Goal: Transaction & Acquisition: Purchase product/service

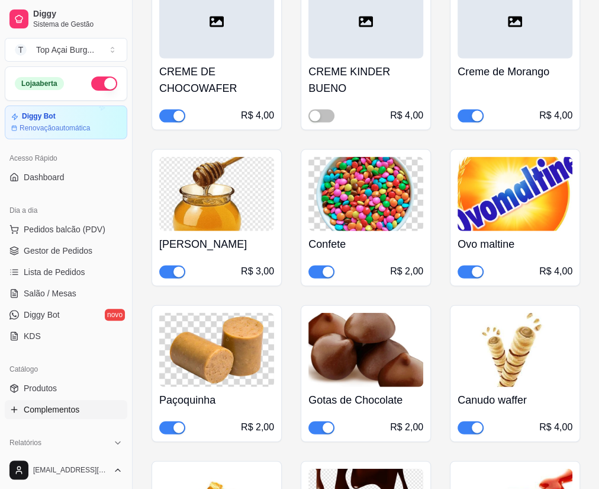
scroll to position [226, 0]
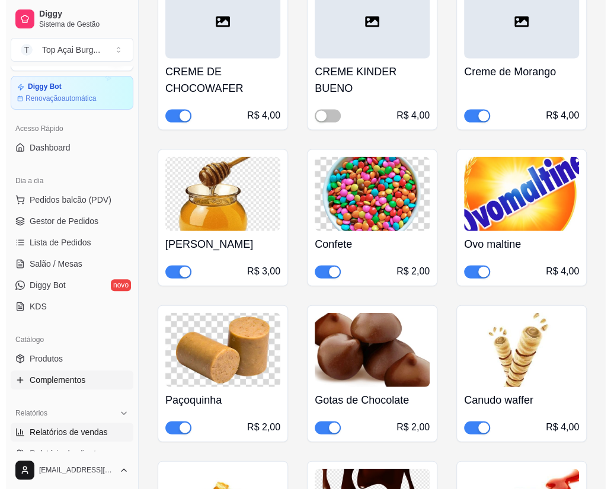
scroll to position [0, 0]
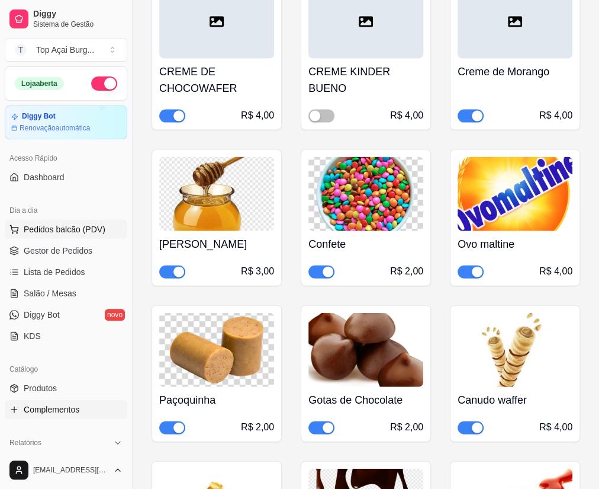
click at [61, 223] on button "Pedidos balcão (PDV)" at bounding box center [66, 229] width 123 height 19
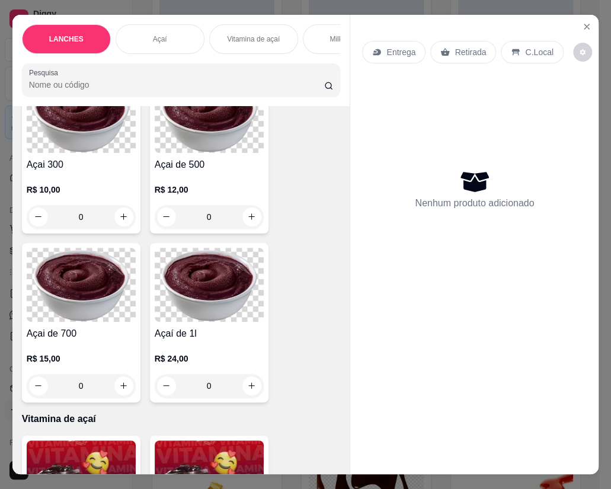
scroll to position [226, 0]
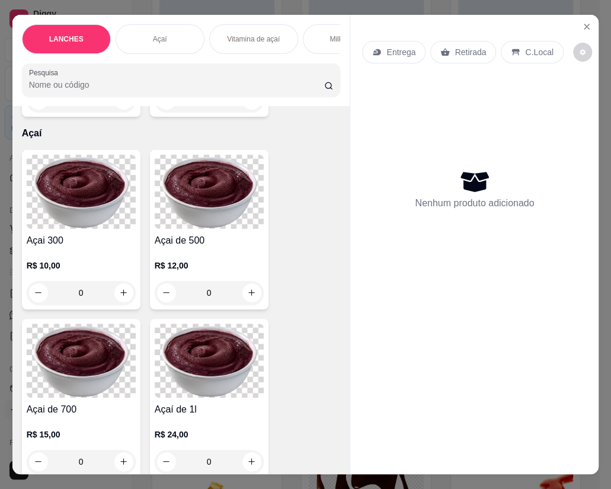
click at [244, 299] on div "0" at bounding box center [209, 293] width 109 height 24
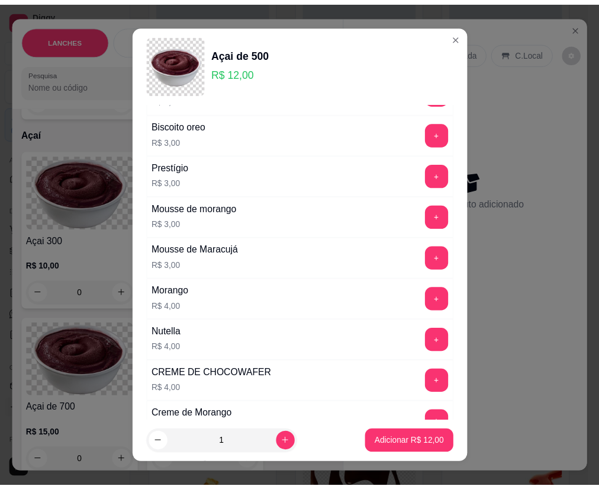
scroll to position [678, 0]
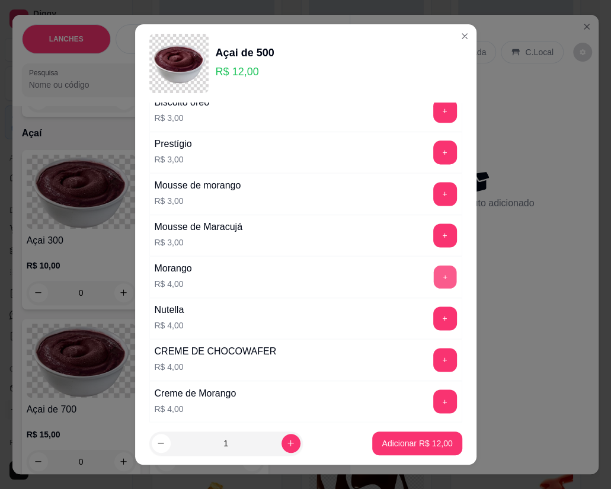
click at [433, 286] on button "+" at bounding box center [444, 276] width 23 height 23
click at [398, 445] on p "Adicionar R$ 16,00" at bounding box center [416, 443] width 70 height 12
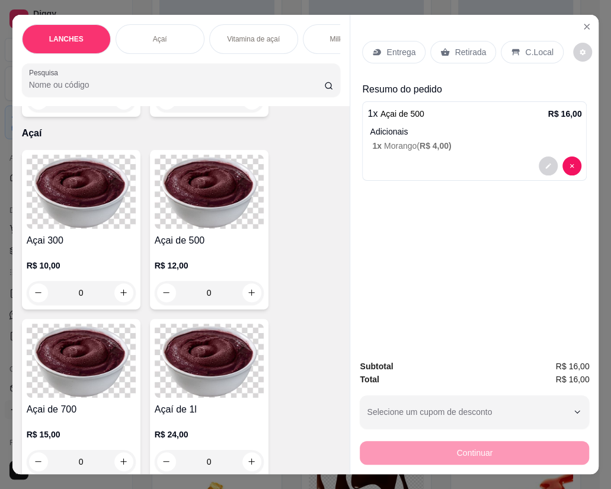
click at [406, 50] on p "Entrega" at bounding box center [400, 52] width 29 height 12
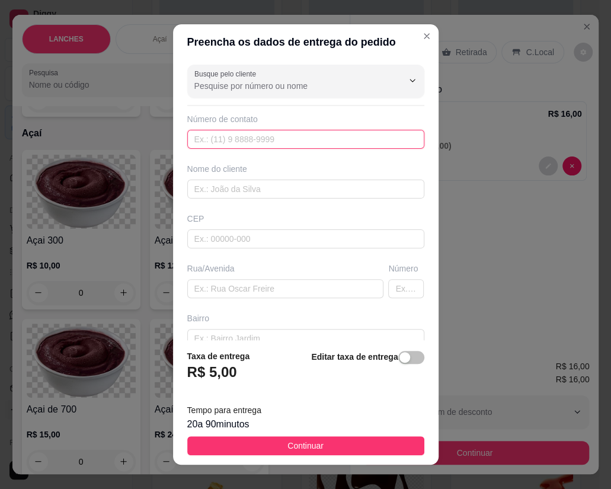
click at [242, 144] on input "text" at bounding box center [305, 139] width 237 height 19
type input "[PHONE_NUMBER]"
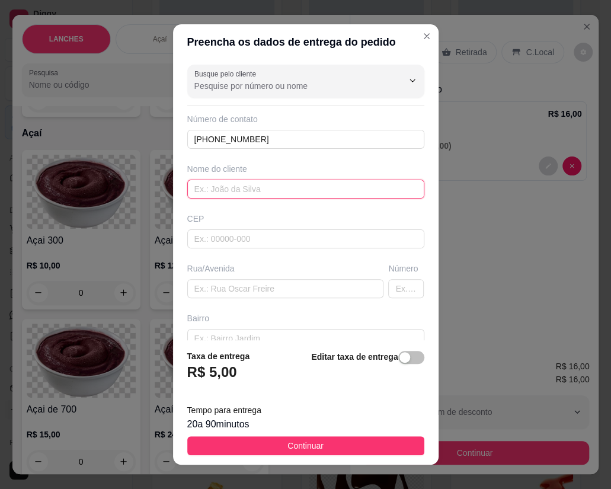
click at [232, 188] on input "text" at bounding box center [305, 188] width 237 height 19
type input "[PERSON_NAME]"
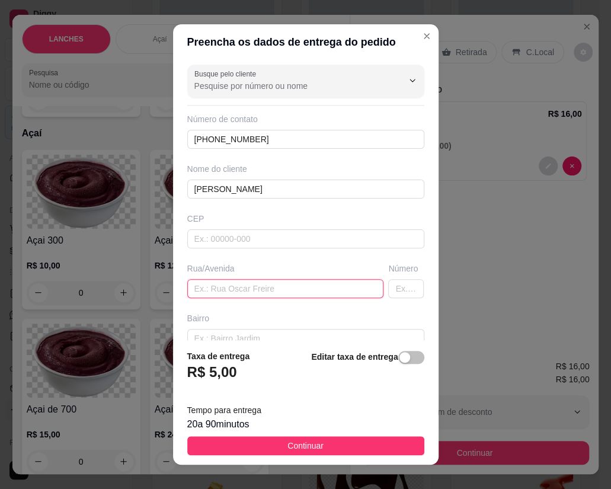
click at [228, 291] on input "text" at bounding box center [285, 288] width 197 height 19
click at [238, 287] on input "text" at bounding box center [285, 288] width 197 height 19
paste input "[PERSON_NAME], 332"
type input "[PERSON_NAME], 332"
click at [325, 448] on button "Continuar" at bounding box center [305, 445] width 237 height 19
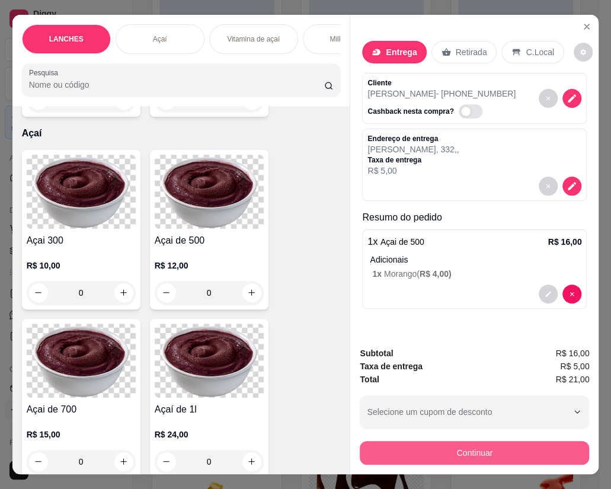
click at [403, 441] on button "Continuar" at bounding box center [474, 453] width 229 height 24
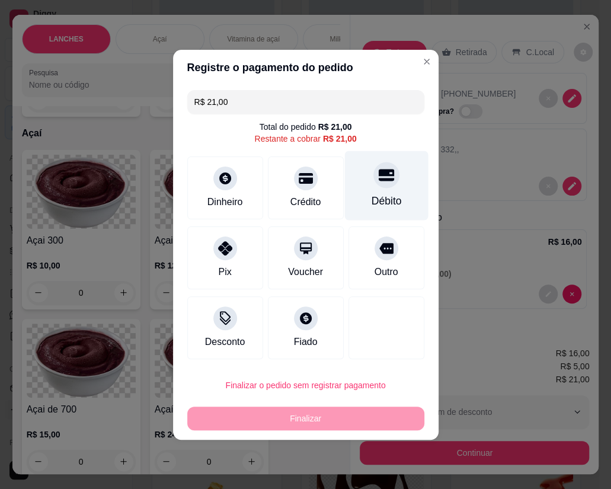
click at [364, 189] on div "Débito" at bounding box center [386, 184] width 84 height 69
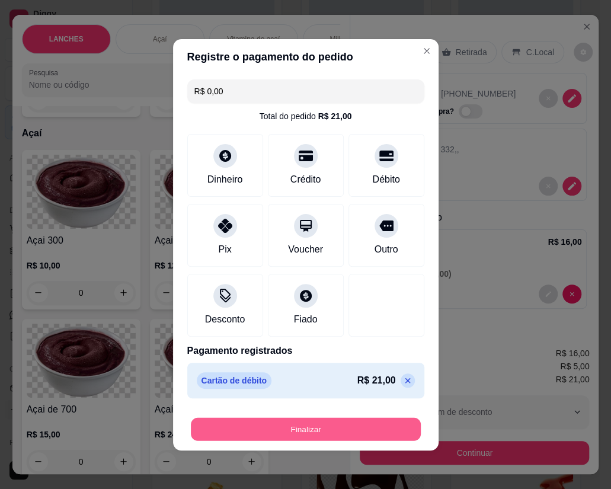
click at [266, 432] on button "Finalizar" at bounding box center [306, 428] width 230 height 23
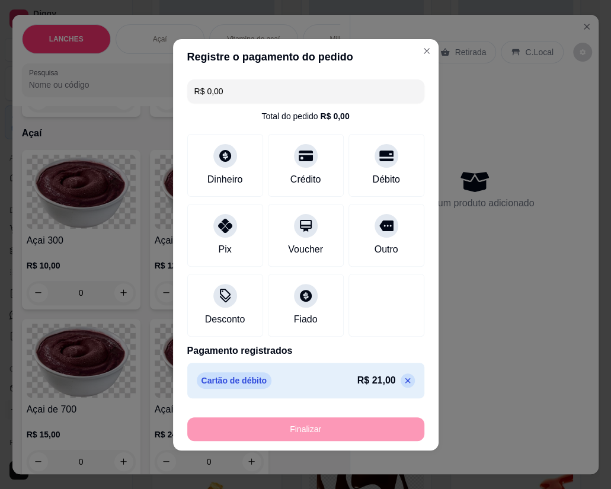
type input "-R$ 21,00"
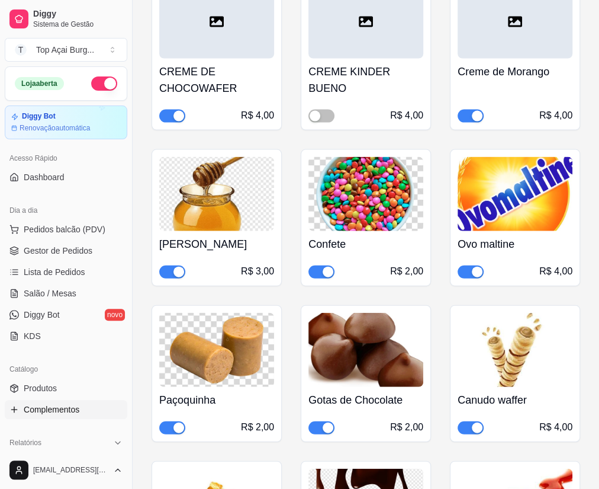
click at [486, 85] on div "CASTANHA DE CAJU CASTANHA DE CAJU TRITURADA R$ 4,00 Leite em Pó R$ 2,00 Leite C…" at bounding box center [366, 123] width 429 height 1917
